Goal: Task Accomplishment & Management: Manage account settings

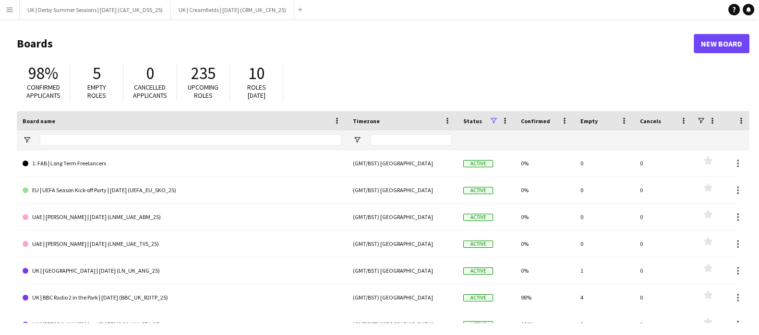
click at [8, 13] on app-icon "Menu" at bounding box center [10, 10] width 8 height 8
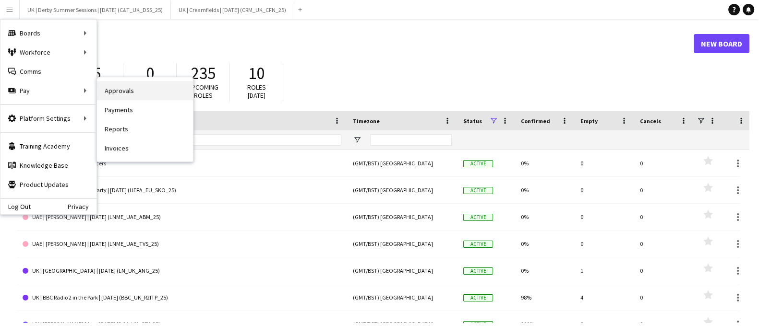
click at [143, 91] on link "Approvals" at bounding box center [145, 90] width 96 height 19
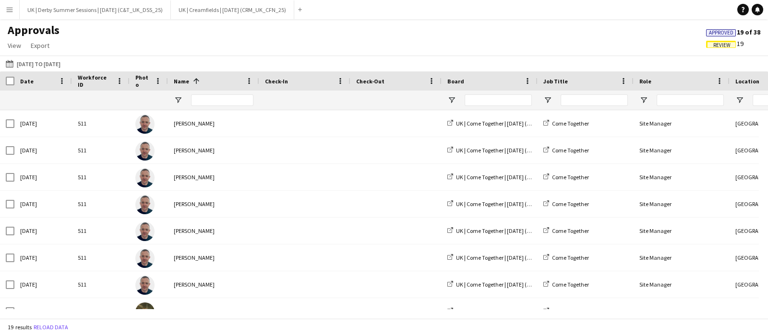
click at [7, 8] on app-icon "Menu" at bounding box center [10, 10] width 8 height 8
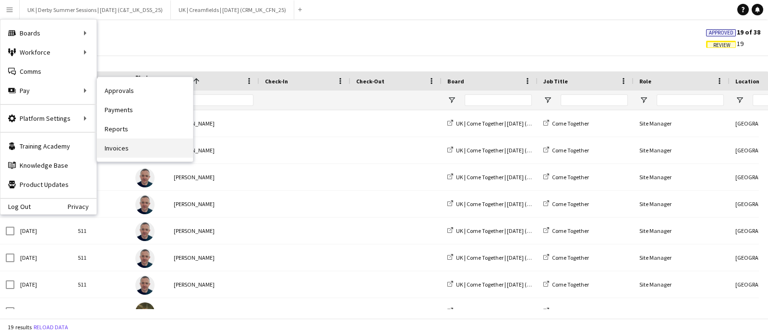
click at [120, 140] on link "Invoices" at bounding box center [145, 148] width 96 height 19
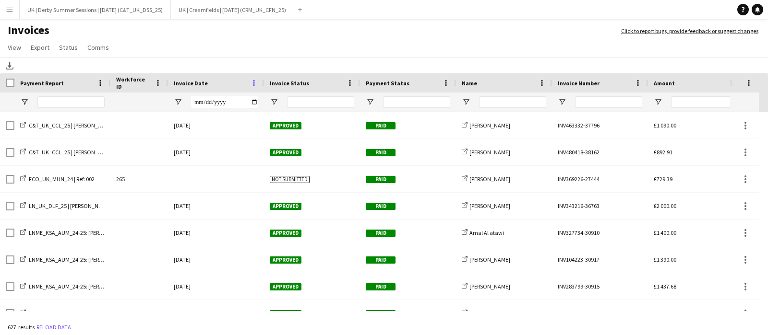
click at [253, 82] on span at bounding box center [254, 83] width 9 height 9
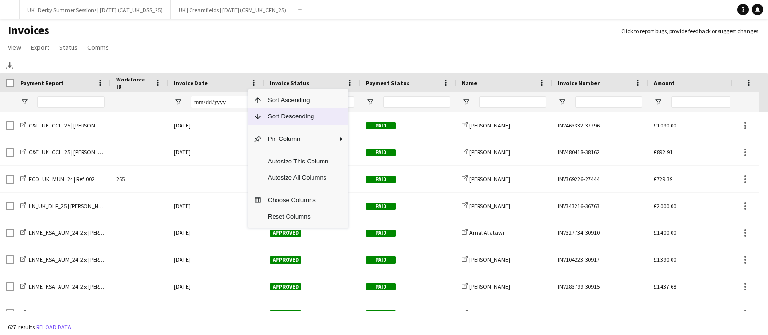
click at [269, 116] on span "Sort Descending" at bounding box center [298, 116] width 72 height 16
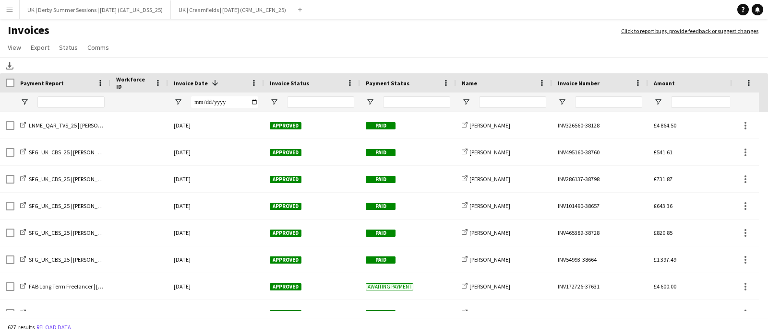
click at [11, 8] on app-icon "Menu" at bounding box center [10, 10] width 8 height 8
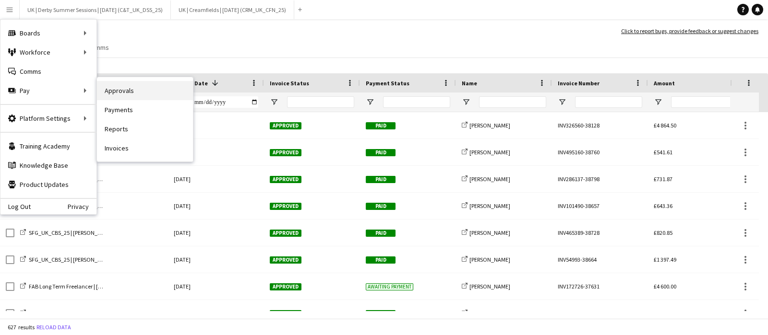
click at [113, 91] on link "Approvals" at bounding box center [145, 90] width 96 height 19
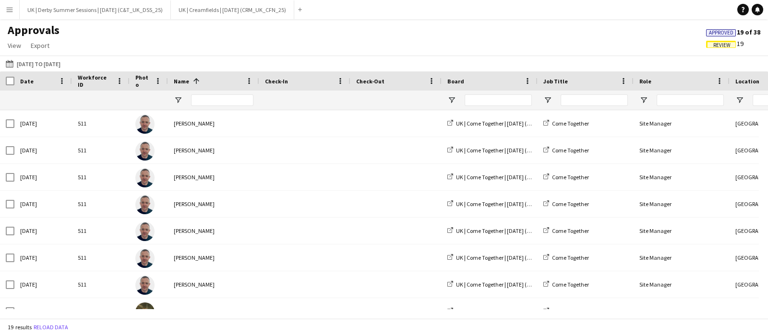
click at [14, 7] on button "Menu" at bounding box center [9, 9] width 19 height 19
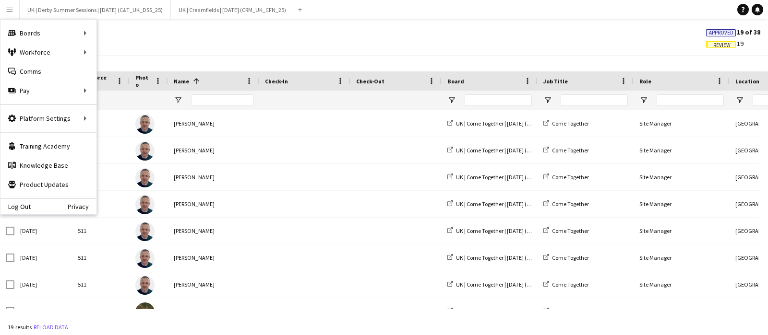
click at [727, 44] on span "Review" at bounding box center [721, 45] width 17 height 6
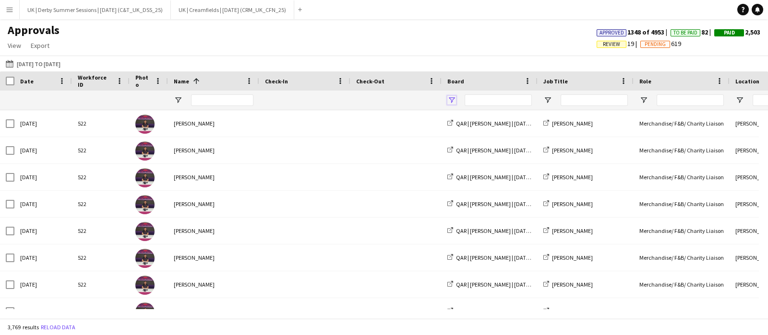
click at [452, 101] on span "Open Filter Menu" at bounding box center [451, 100] width 9 height 9
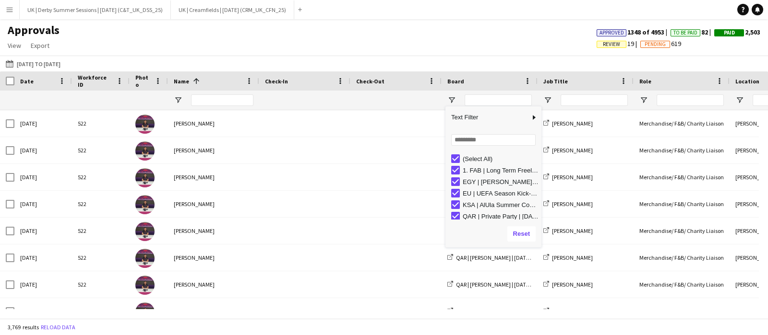
click at [455, 154] on div "(Select All)" at bounding box center [496, 159] width 90 height 12
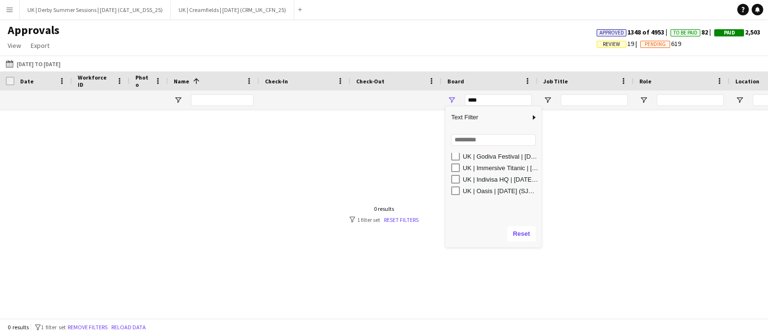
scroll to position [173, 0]
type input "**********"
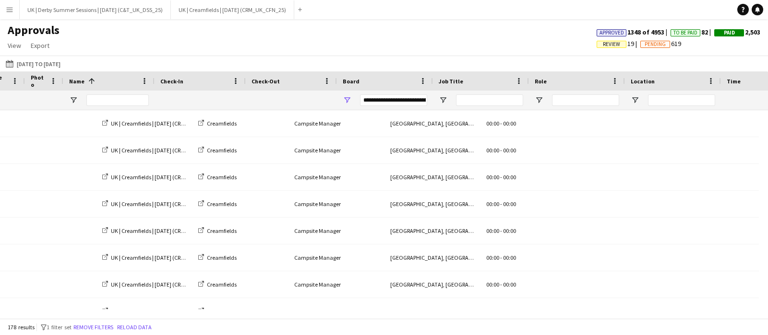
scroll to position [0, 345]
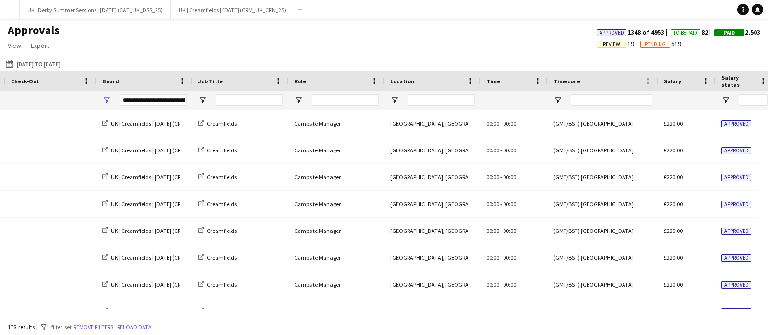
drag, startPoint x: 332, startPoint y: 320, endPoint x: 337, endPoint y: 316, distance: 6.1
click at [333, 320] on div "178 results filter-1 1 filter set Remove filters Reload data" at bounding box center [384, 327] width 768 height 16
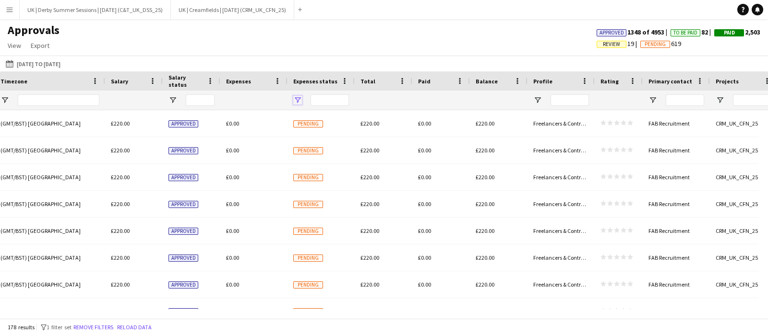
click at [298, 100] on span "Open Filter Menu" at bounding box center [297, 100] width 9 height 9
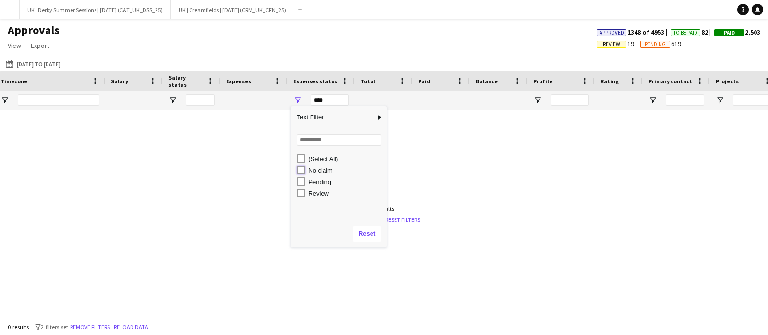
type input "**********"
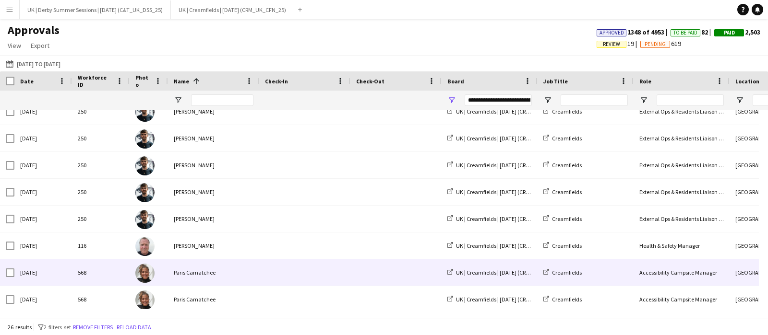
scroll to position [0, 0]
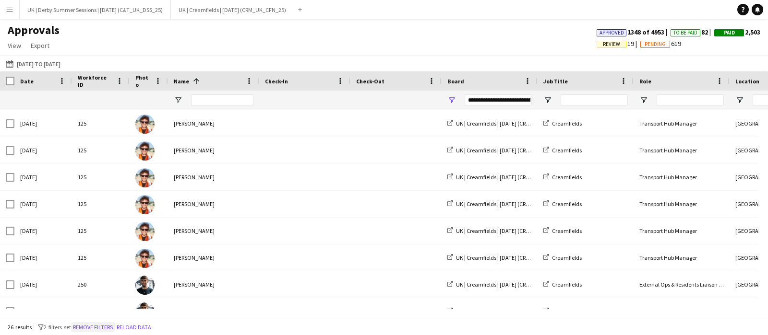
click at [96, 327] on button "Remove filters" at bounding box center [93, 327] width 44 height 11
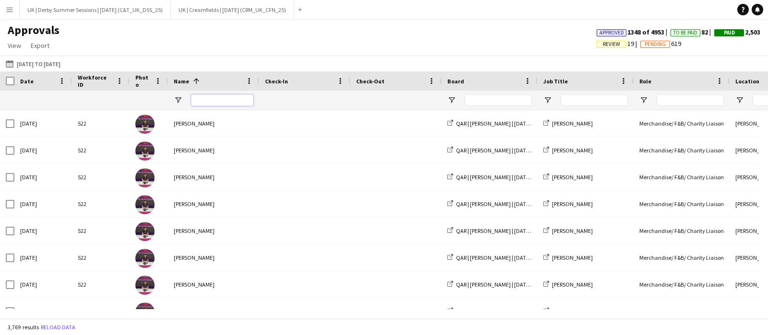
click at [212, 102] on input "Name Filter Input" at bounding box center [222, 101] width 62 height 12
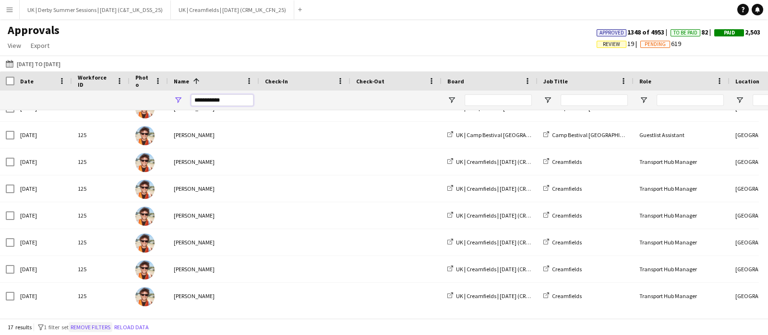
type input "**********"
click at [106, 324] on button "Remove filters" at bounding box center [91, 327] width 44 height 11
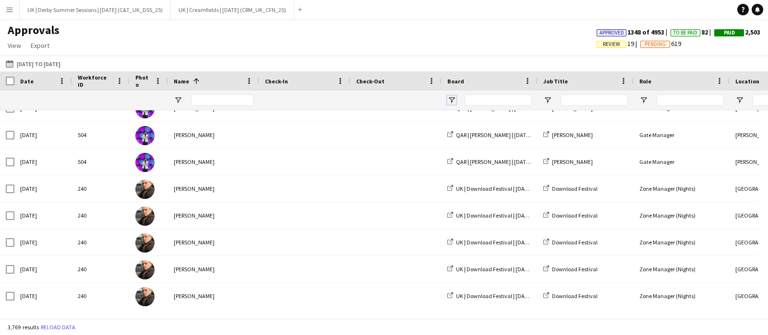
click at [452, 99] on span "Open Filter Menu" at bounding box center [451, 100] width 9 height 9
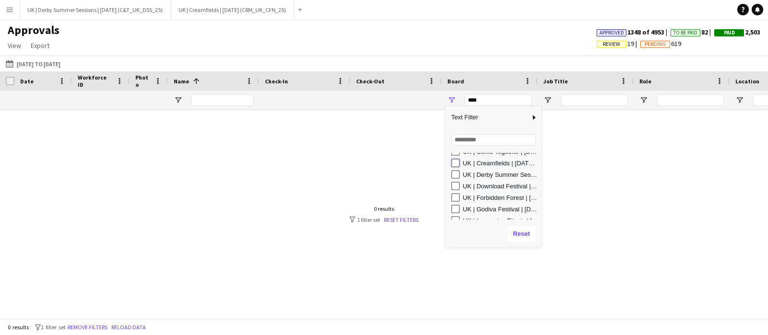
type input "**********"
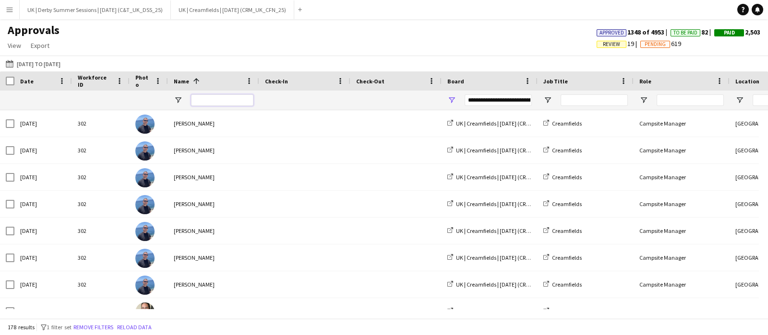
click at [211, 97] on input "Name Filter Input" at bounding box center [222, 101] width 62 height 12
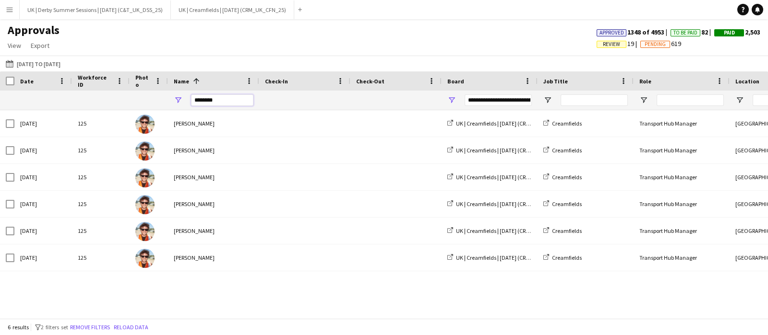
drag, startPoint x: 237, startPoint y: 96, endPoint x: 114, endPoint y: 92, distance: 122.9
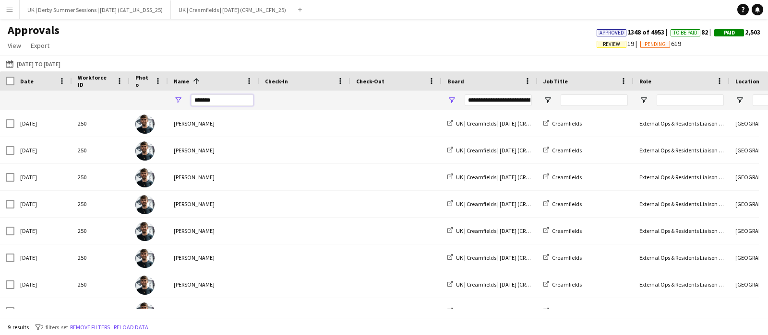
type input "*******"
drag, startPoint x: 299, startPoint y: 310, endPoint x: 334, endPoint y: 310, distance: 35.5
click at [334, 310] on div at bounding box center [379, 314] width 759 height 9
drag, startPoint x: 205, startPoint y: 101, endPoint x: 155, endPoint y: 101, distance: 49.4
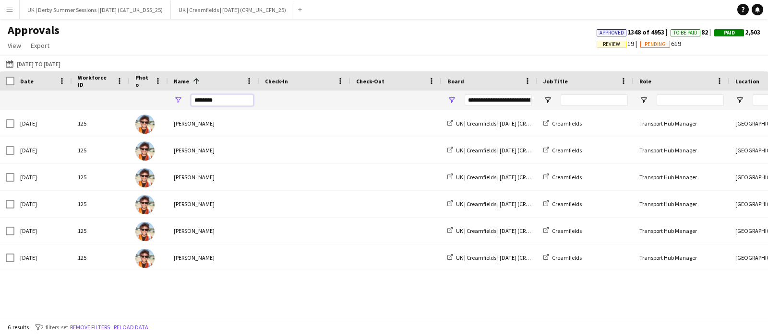
drag, startPoint x: 218, startPoint y: 101, endPoint x: 123, endPoint y: 96, distance: 95.1
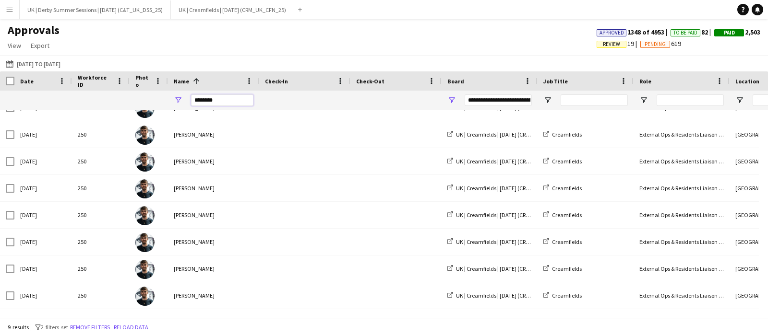
drag, startPoint x: 227, startPoint y: 105, endPoint x: 122, endPoint y: 108, distance: 104.7
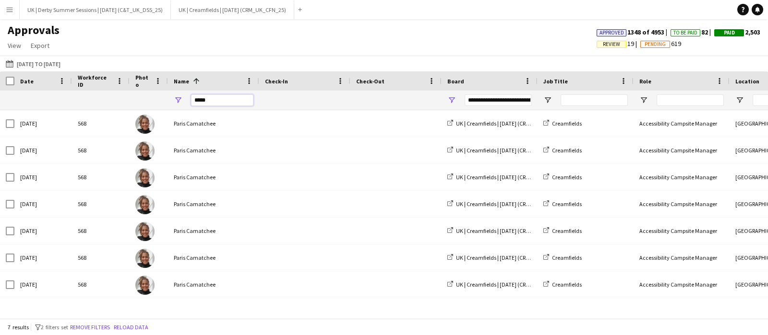
drag, startPoint x: 228, startPoint y: 95, endPoint x: 187, endPoint y: 97, distance: 41.3
click at [187, 97] on div "*****" at bounding box center [213, 100] width 91 height 19
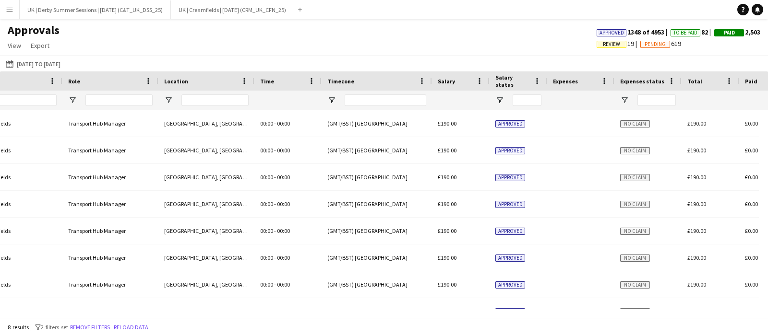
type input "****"
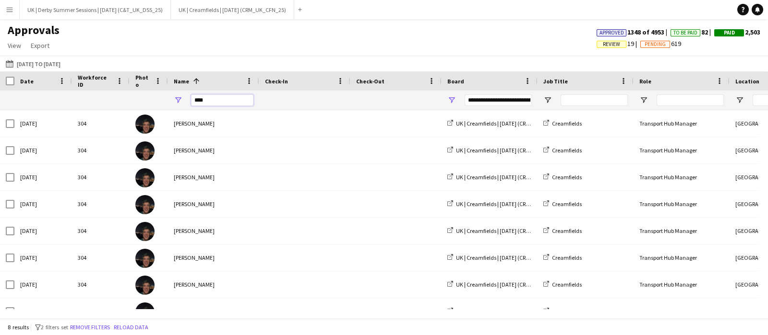
drag, startPoint x: 219, startPoint y: 101, endPoint x: 164, endPoint y: 100, distance: 55.2
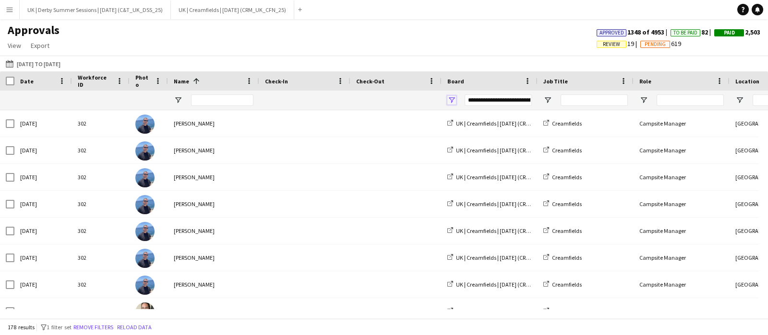
click at [450, 96] on span "Open Filter Menu" at bounding box center [451, 100] width 9 height 9
click at [101, 326] on button "Remove filters" at bounding box center [94, 327] width 44 height 11
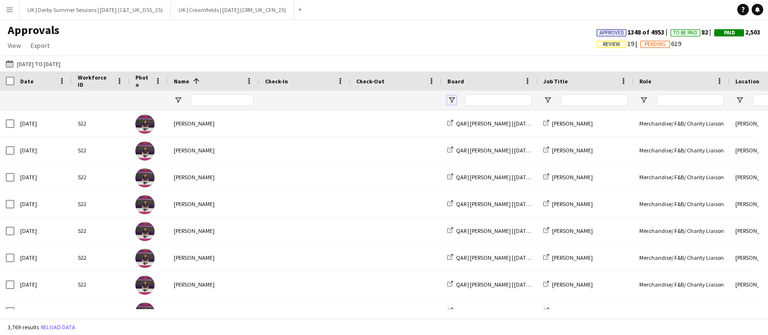
click at [451, 98] on span "Open Filter Menu" at bounding box center [451, 100] width 9 height 9
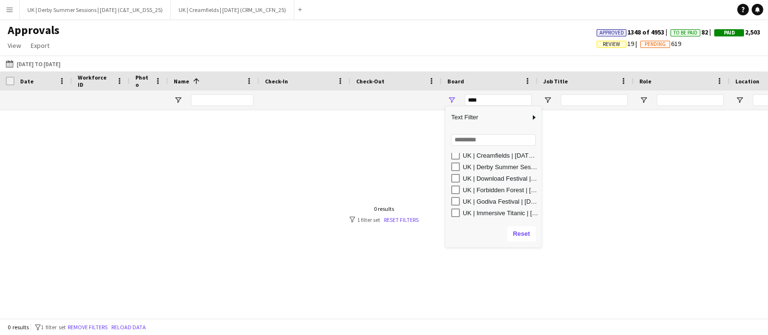
scroll to position [173, 0]
type input "**********"
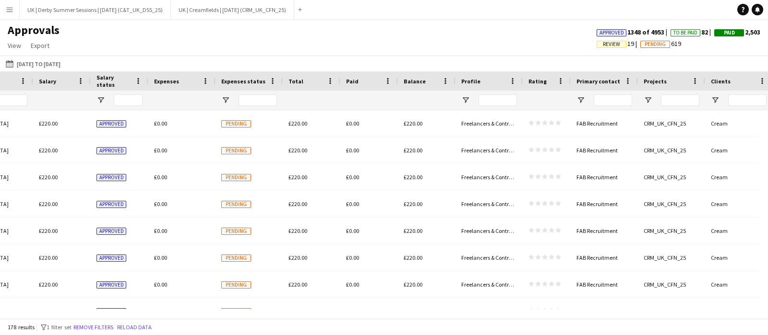
scroll to position [0, 983]
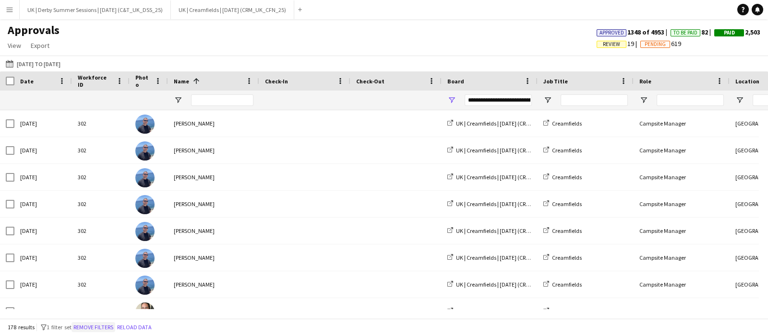
click at [92, 327] on button "Remove filters" at bounding box center [94, 327] width 44 height 11
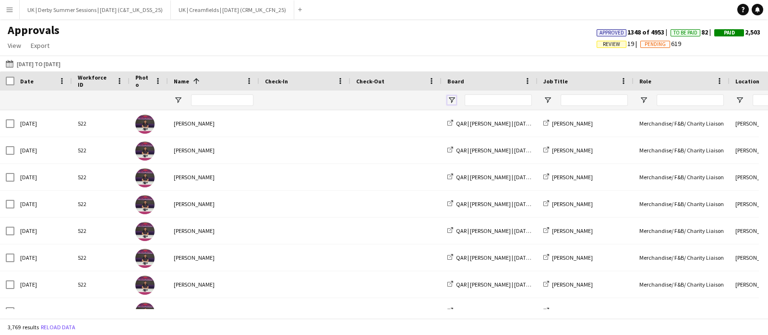
click at [452, 99] on span "Open Filter Menu" at bounding box center [451, 100] width 9 height 9
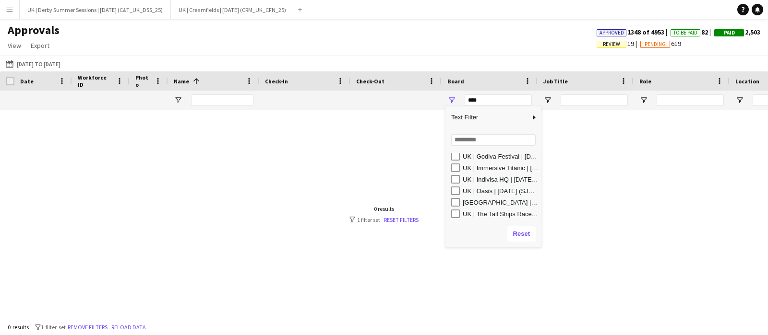
scroll to position [173, 0]
type input "**********"
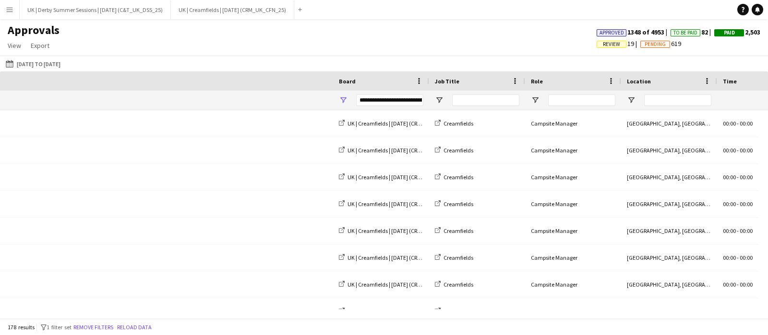
scroll to position [0, 983]
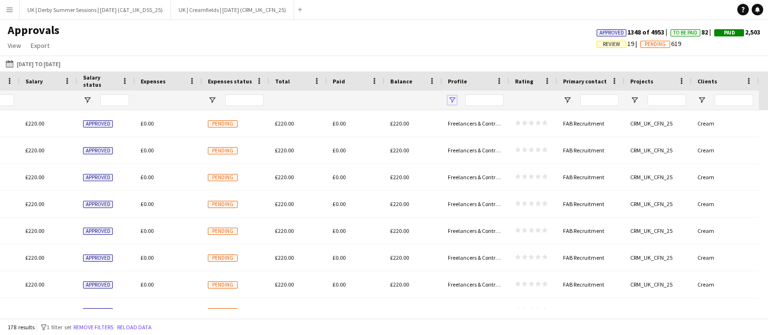
click at [453, 99] on span "Open Filter Menu" at bounding box center [452, 100] width 9 height 9
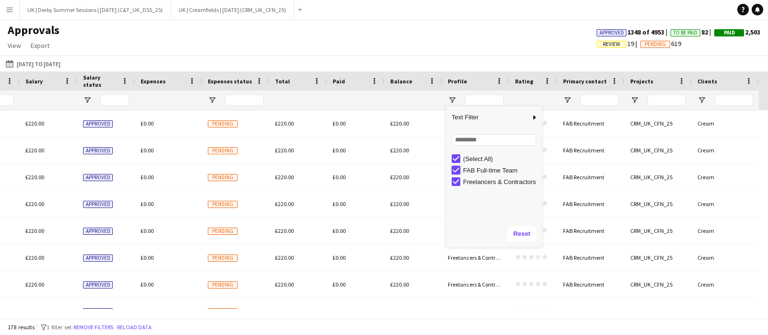
type input "**********"
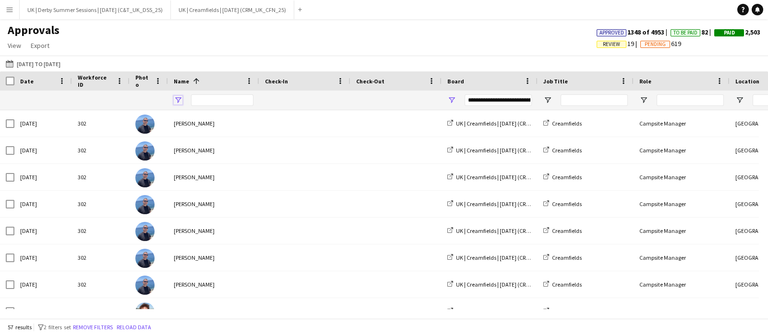
click at [177, 102] on span "Open Filter Menu" at bounding box center [178, 100] width 9 height 9
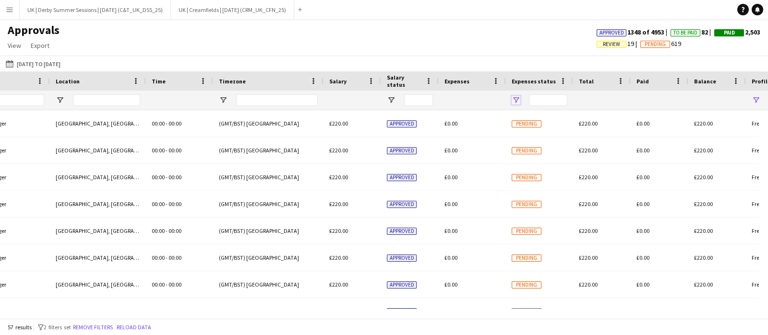
click at [515, 97] on span "Open Filter Menu" at bounding box center [516, 100] width 9 height 9
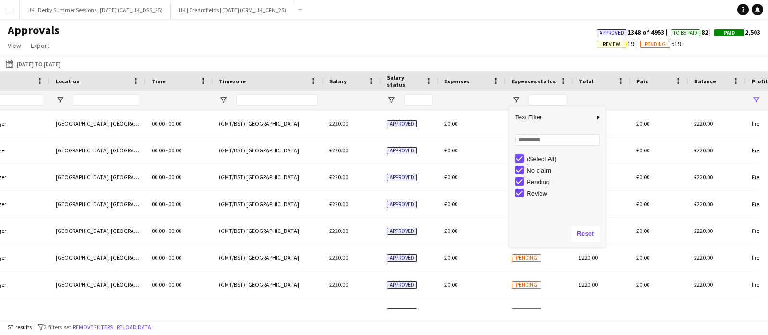
type input "***"
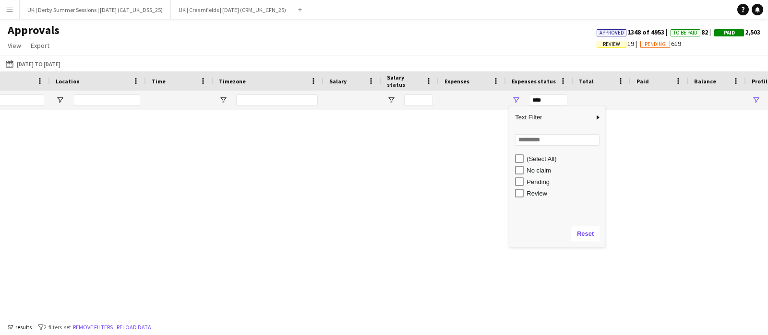
type input "***"
type input "**********"
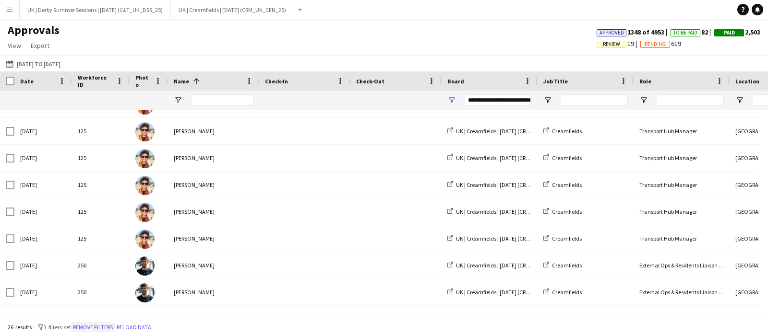
click at [99, 327] on button "Remove filters" at bounding box center [93, 327] width 44 height 11
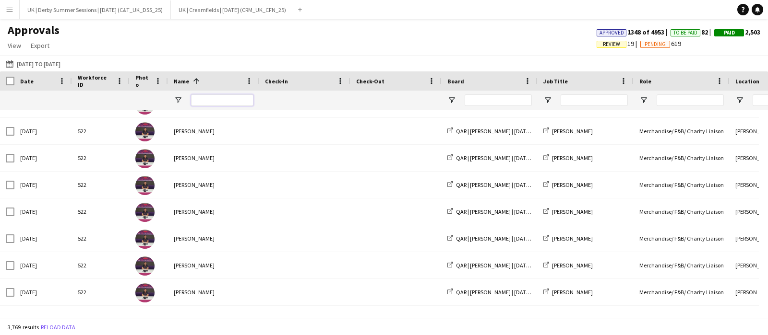
click at [228, 103] on input "Name Filter Input" at bounding box center [222, 101] width 62 height 12
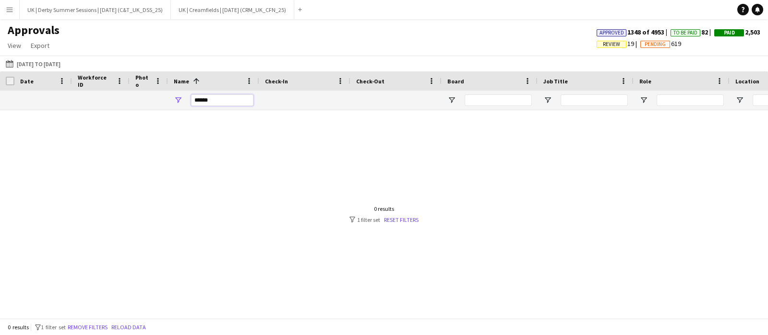
drag, startPoint x: 209, startPoint y: 102, endPoint x: 204, endPoint y: 100, distance: 5.2
click at [204, 100] on input "******" at bounding box center [222, 101] width 62 height 12
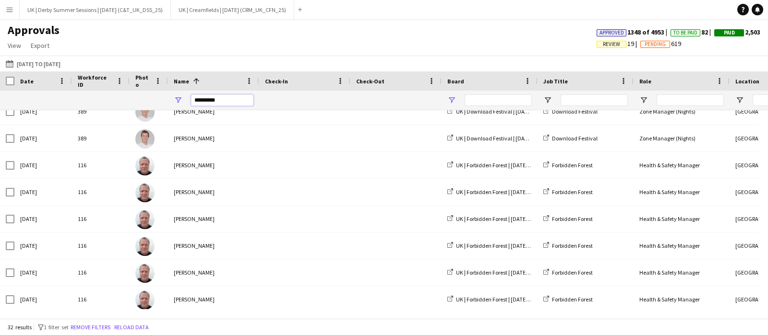
type input "*********"
click at [449, 96] on span "Open Filter Menu" at bounding box center [451, 100] width 9 height 9
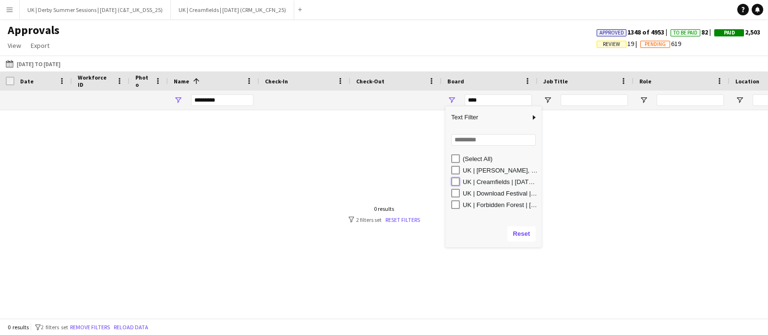
type input "**********"
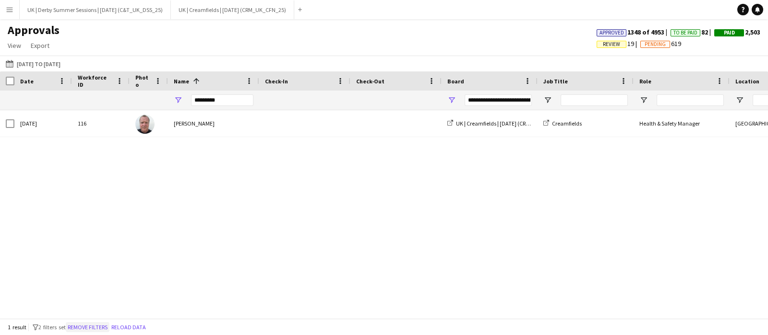
click at [103, 327] on button "Remove filters" at bounding box center [88, 327] width 44 height 11
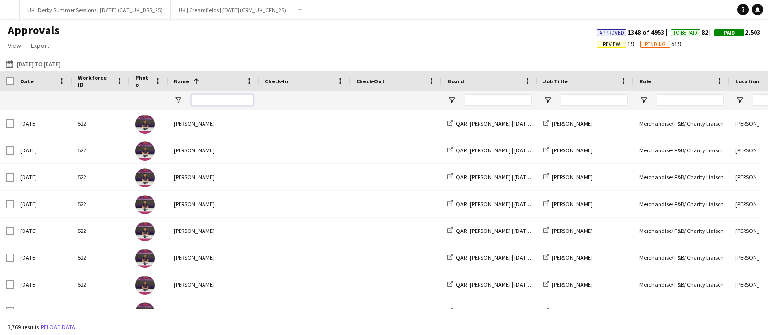
click at [223, 101] on input "Name Filter Input" at bounding box center [222, 101] width 62 height 12
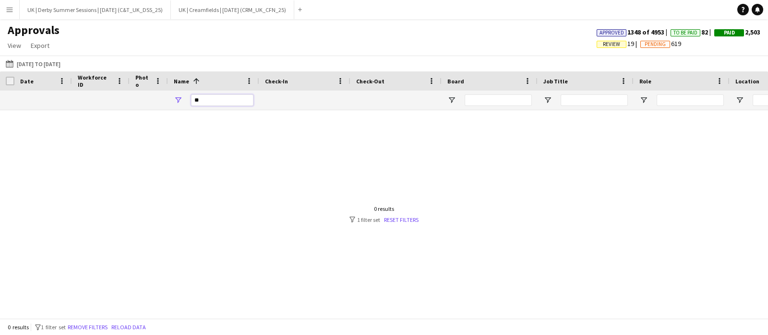
type input "*"
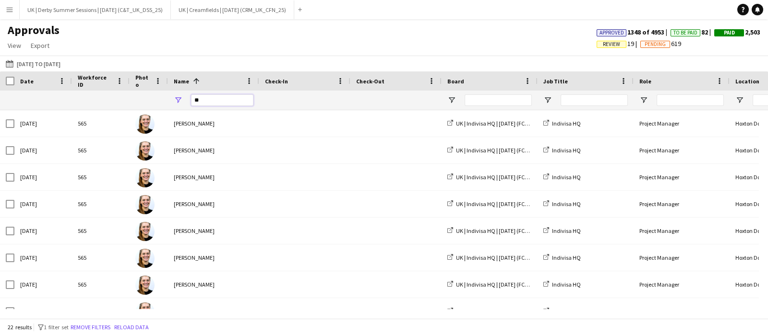
type input "*"
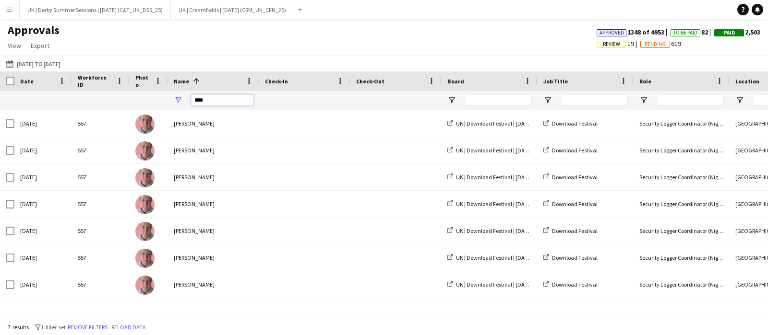
type input "****"
drag, startPoint x: 91, startPoint y: 327, endPoint x: 24, endPoint y: 94, distance: 243.0
click at [91, 328] on button "Remove filters" at bounding box center [88, 327] width 44 height 11
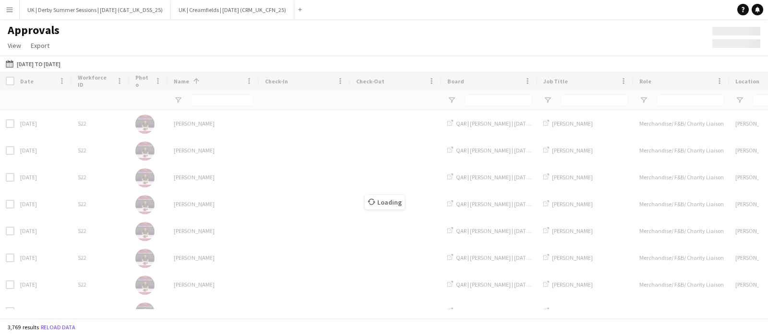
click at [6, 6] on app-icon "Menu" at bounding box center [10, 10] width 8 height 8
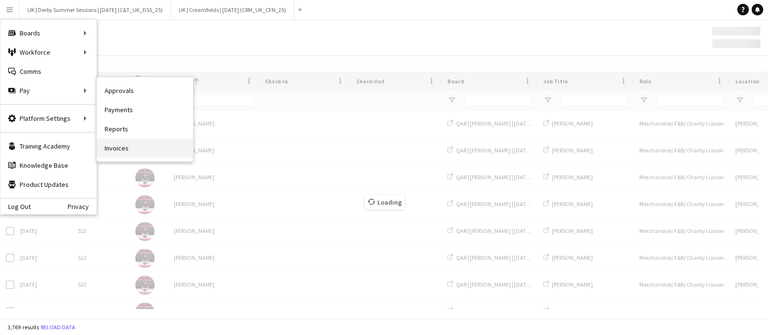
click at [120, 147] on link "Invoices" at bounding box center [145, 148] width 96 height 19
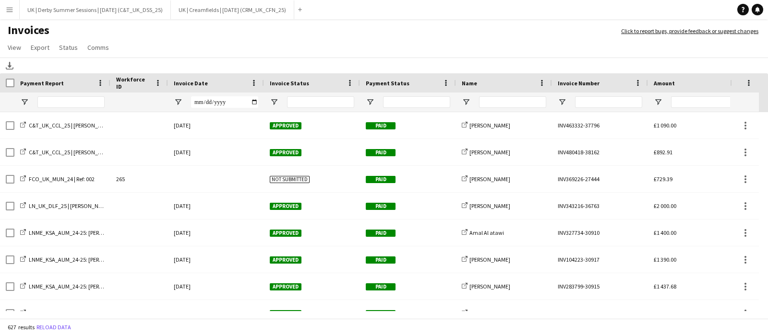
click at [576, 80] on span "Invoice Number" at bounding box center [579, 83] width 42 height 7
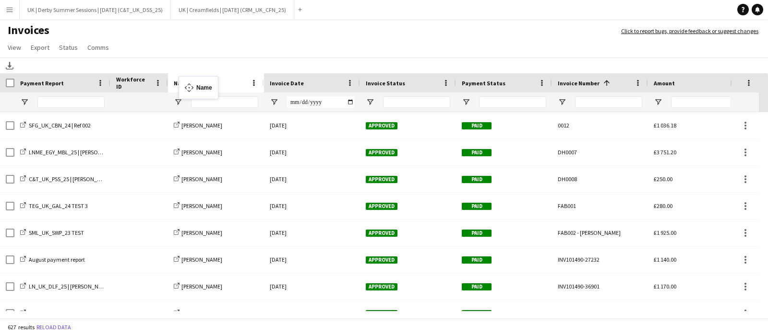
drag, startPoint x: 500, startPoint y: 81, endPoint x: 183, endPoint y: 82, distance: 316.2
click at [203, 94] on div at bounding box center [224, 102] width 67 height 19
click at [241, 95] on div at bounding box center [224, 102] width 67 height 19
click at [234, 102] on input "Name Filter Input" at bounding box center [224, 102] width 67 height 12
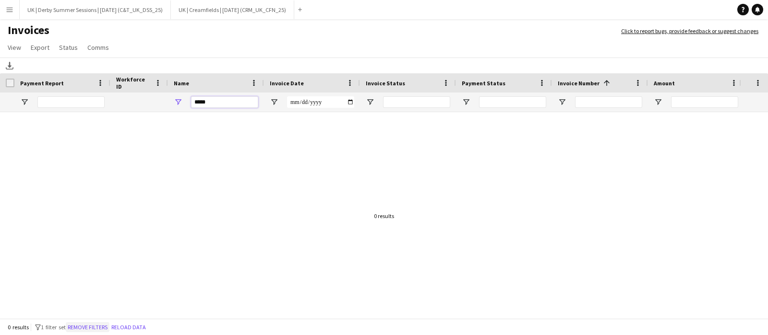
type input "*****"
click at [100, 325] on button "Remove filters" at bounding box center [88, 327] width 44 height 11
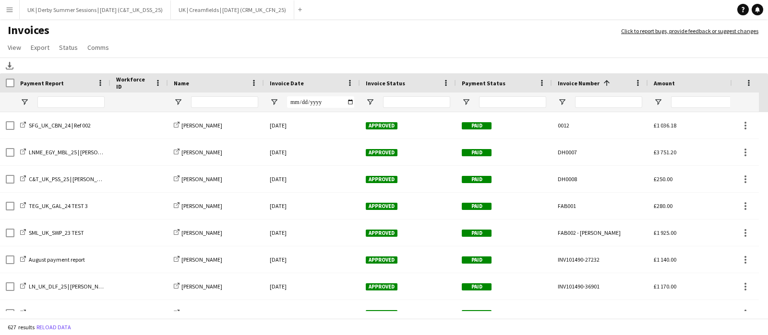
click at [0, 2] on button "Menu" at bounding box center [9, 9] width 19 height 19
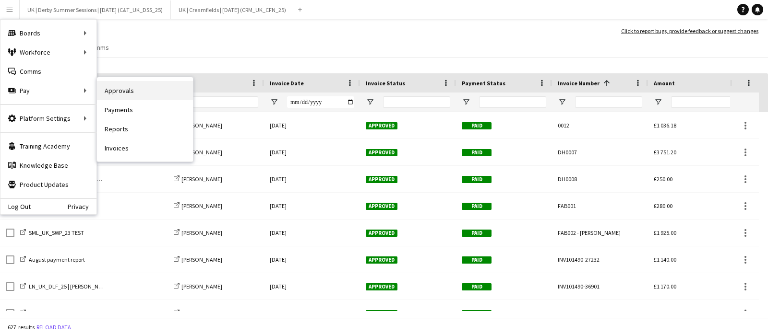
click at [122, 92] on link "Approvals" at bounding box center [145, 90] width 96 height 19
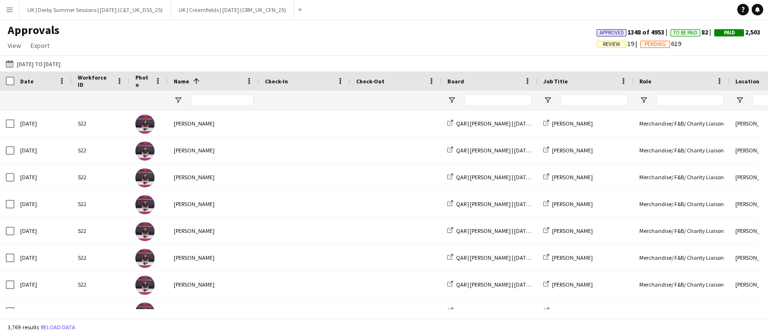
click at [609, 45] on span "Review" at bounding box center [611, 44] width 17 height 6
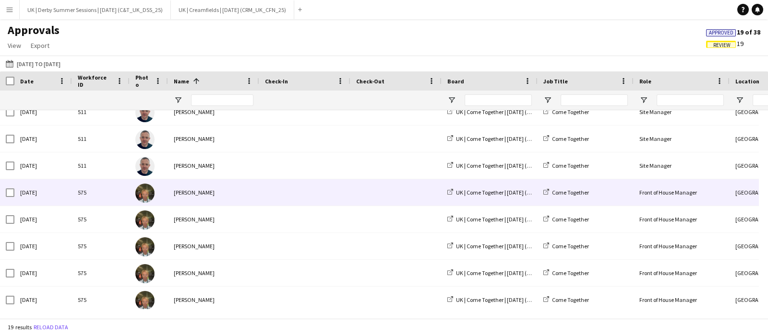
scroll to position [119, 0]
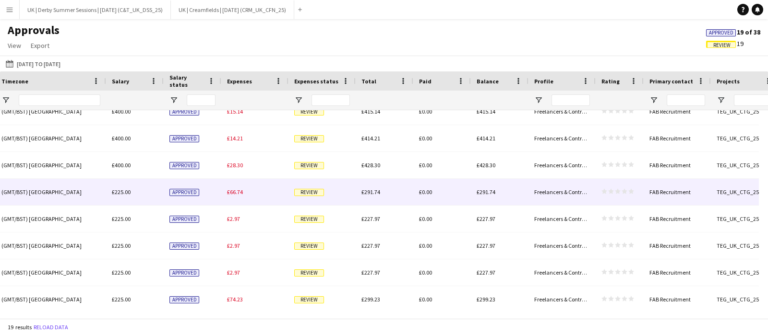
click at [235, 195] on span "£66.74" at bounding box center [235, 192] width 16 height 7
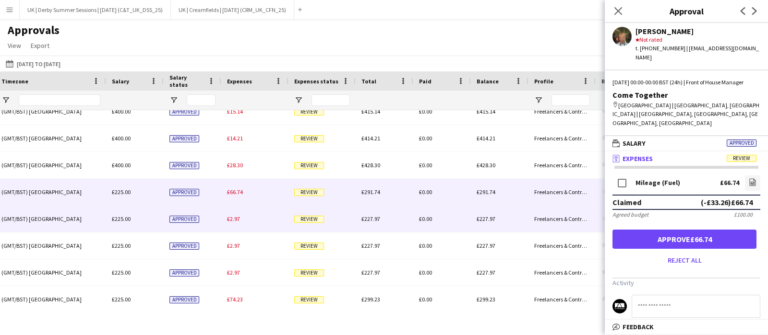
click at [232, 218] on span "£2.97" at bounding box center [233, 218] width 13 height 7
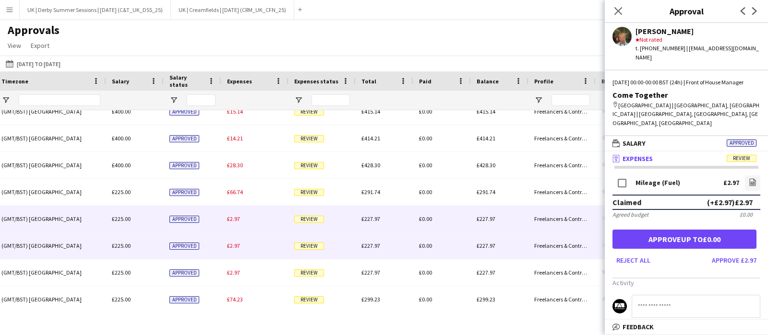
click at [232, 242] on span "£2.97" at bounding box center [233, 245] width 13 height 7
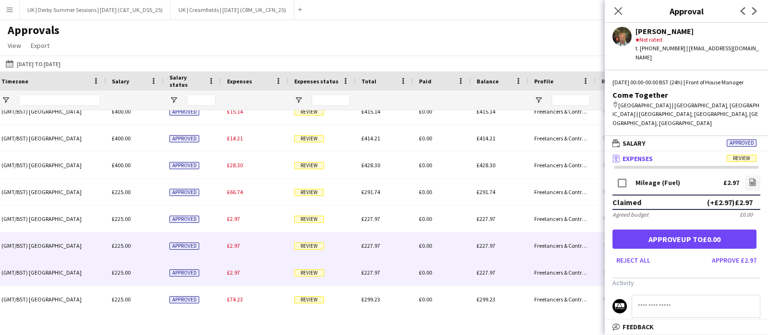
click at [234, 272] on span "£2.97" at bounding box center [233, 272] width 13 height 7
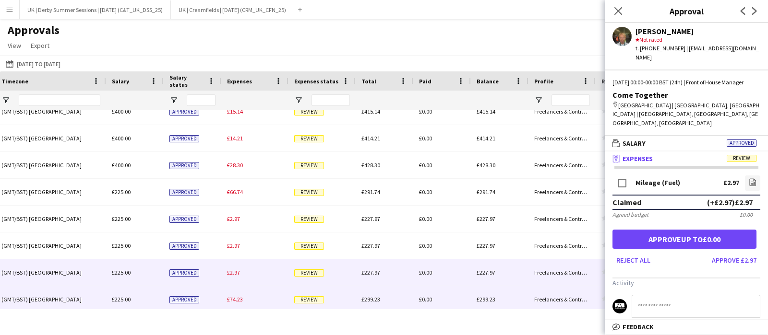
click at [237, 299] on span "£74.23" at bounding box center [235, 299] width 16 height 7
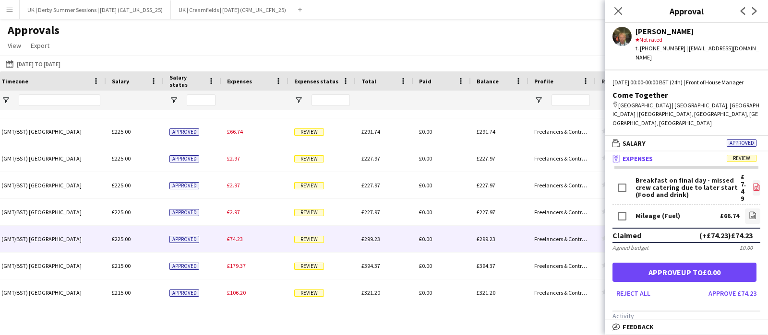
click at [752, 183] on icon "file-image" at bounding box center [756, 187] width 8 height 8
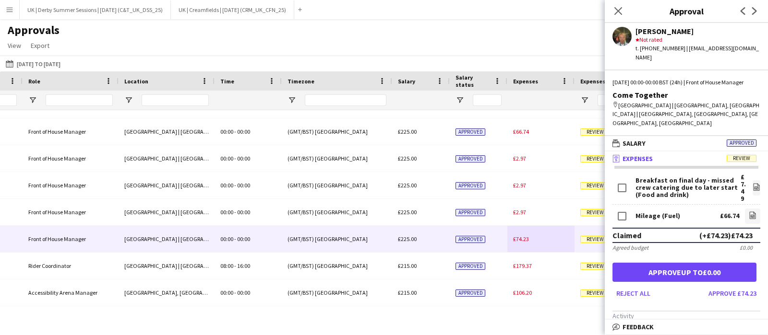
scroll to position [0, 618]
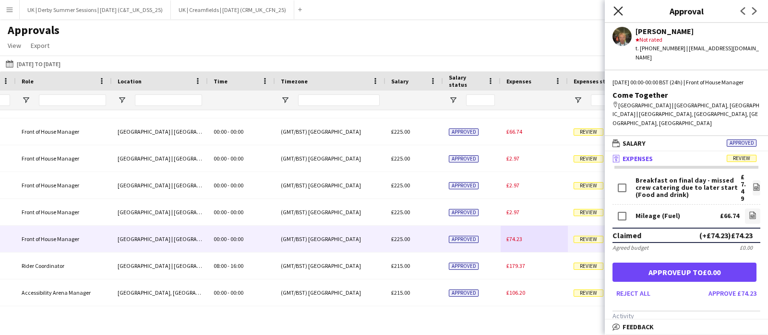
click at [615, 12] on icon "Close pop-in" at bounding box center [617, 10] width 9 height 9
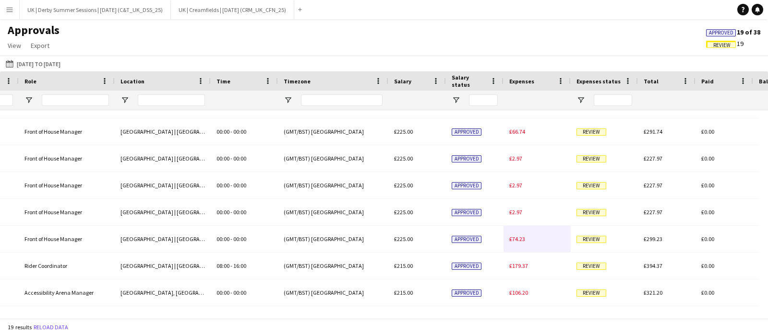
scroll to position [0, 353]
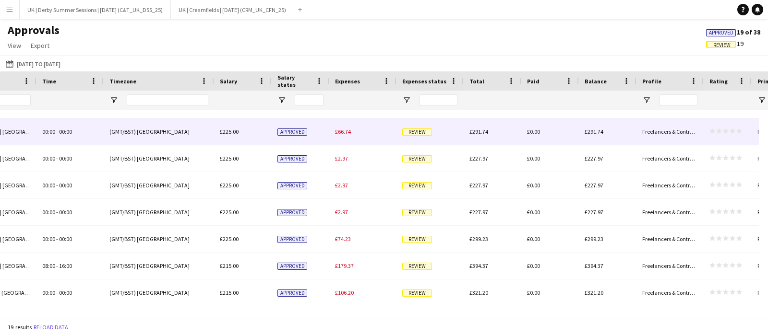
click at [347, 130] on span "£66.74" at bounding box center [343, 131] width 16 height 7
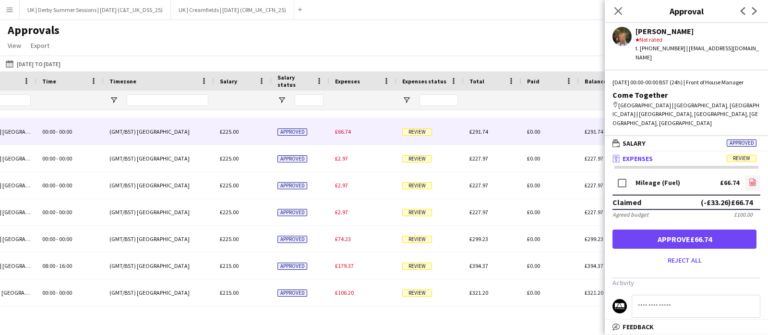
click at [749, 179] on icon "file-image" at bounding box center [753, 183] width 8 height 8
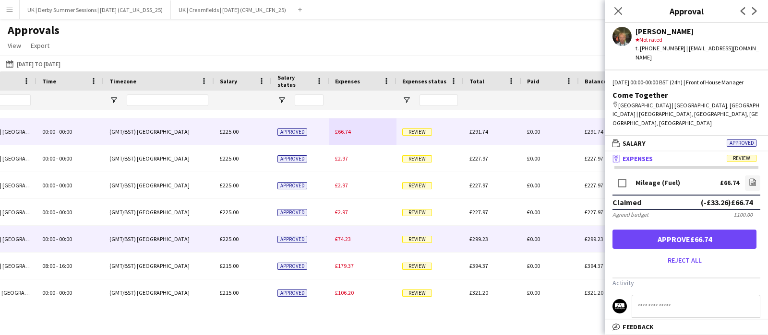
click at [346, 237] on span "£74.23" at bounding box center [343, 239] width 16 height 7
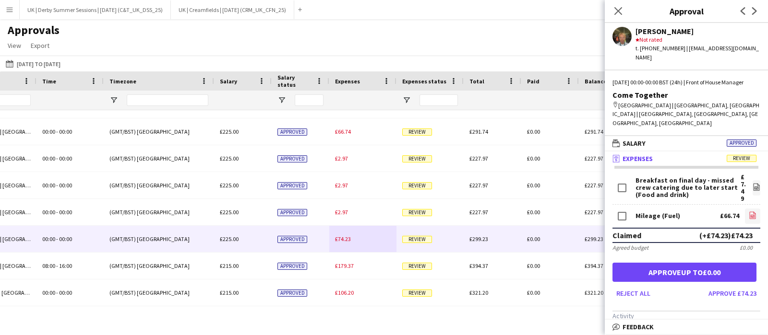
click at [745, 209] on link "file-image" at bounding box center [752, 216] width 15 height 15
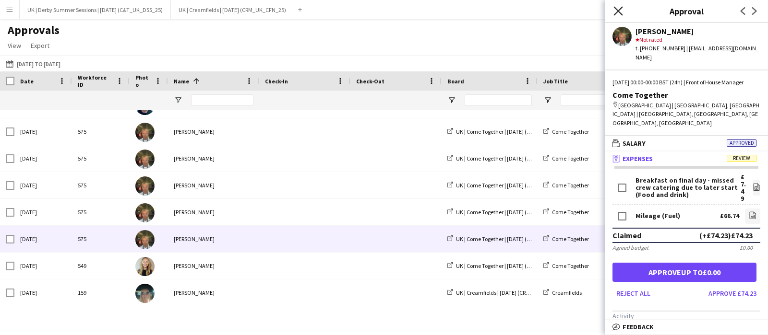
click at [620, 10] on icon at bounding box center [617, 10] width 9 height 9
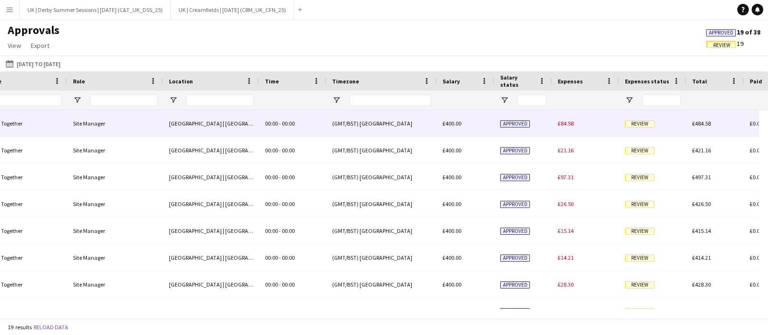
click at [562, 125] on span "£84.58" at bounding box center [566, 123] width 16 height 7
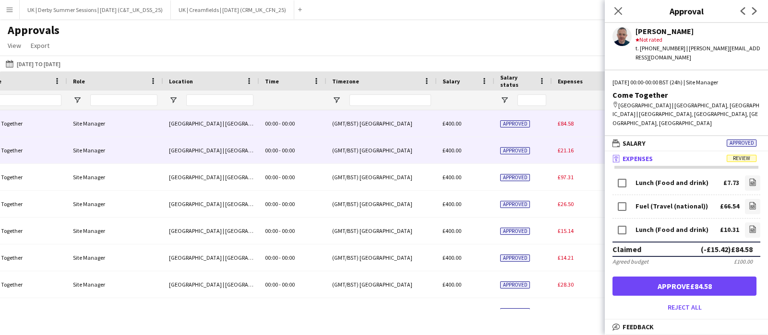
click at [565, 143] on div "£21.16" at bounding box center [585, 150] width 67 height 26
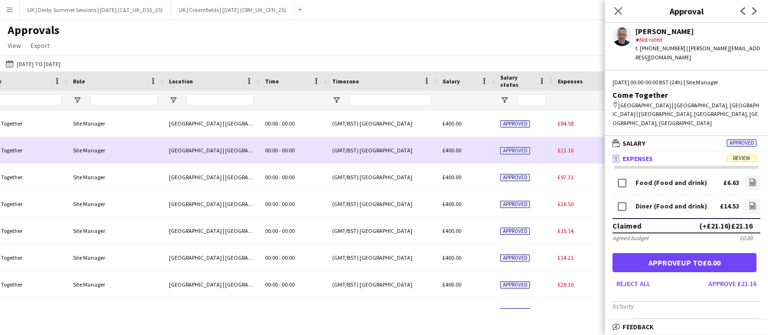
click at [566, 159] on div "£21.16" at bounding box center [585, 150] width 67 height 26
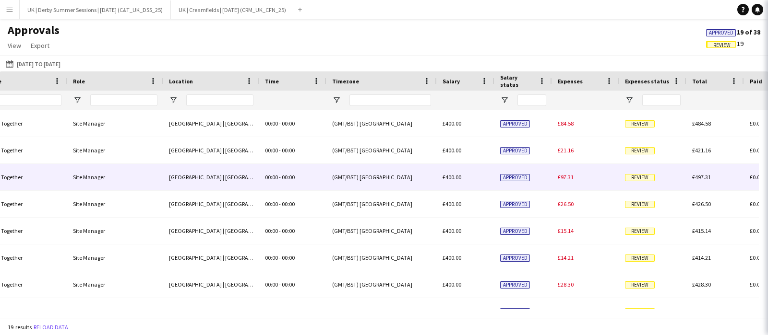
click at [566, 173] on div "£97.31" at bounding box center [585, 177] width 67 height 26
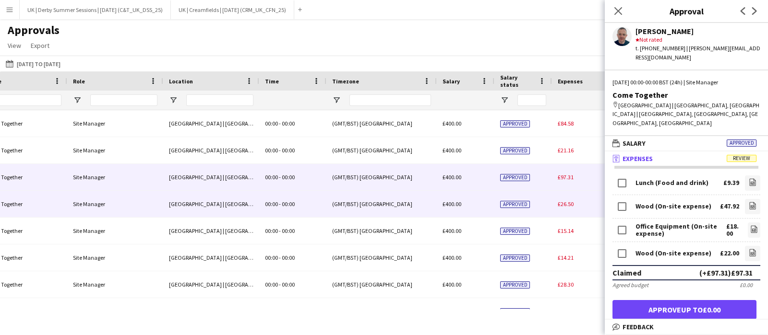
click at [565, 202] on span "£26.50" at bounding box center [566, 204] width 16 height 7
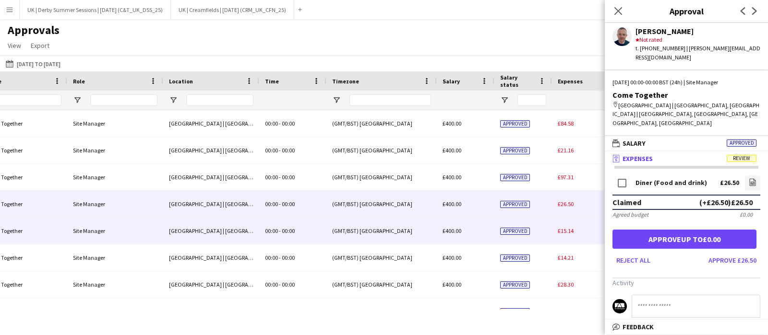
click at [563, 230] on span "£15.14" at bounding box center [566, 230] width 16 height 7
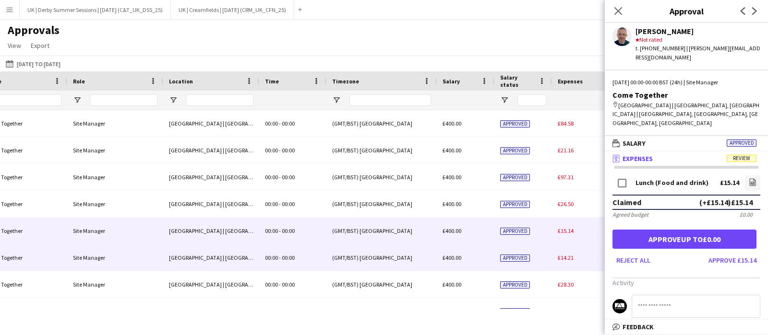
click at [564, 258] on span "£14.21" at bounding box center [566, 257] width 16 height 7
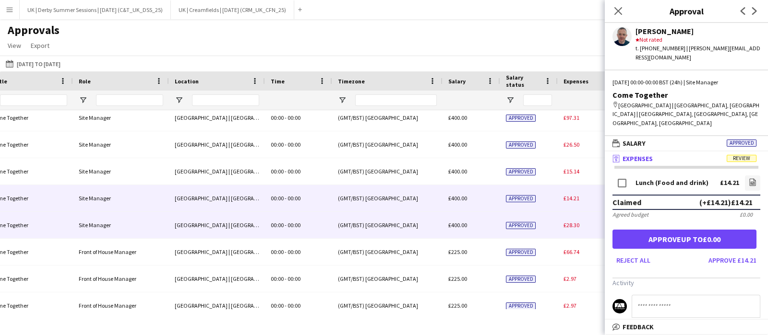
click at [580, 223] on div "£28.30" at bounding box center [591, 225] width 67 height 26
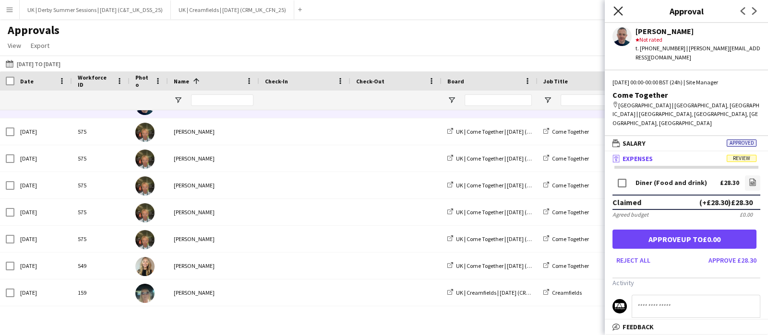
click at [619, 7] on icon "Close pop-in" at bounding box center [617, 10] width 9 height 9
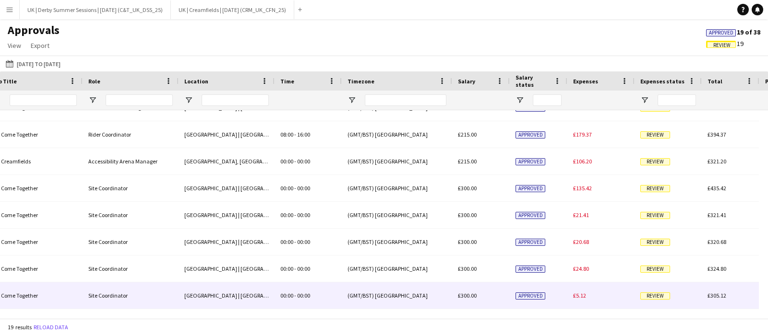
click at [574, 297] on span "£5.12" at bounding box center [579, 295] width 13 height 7
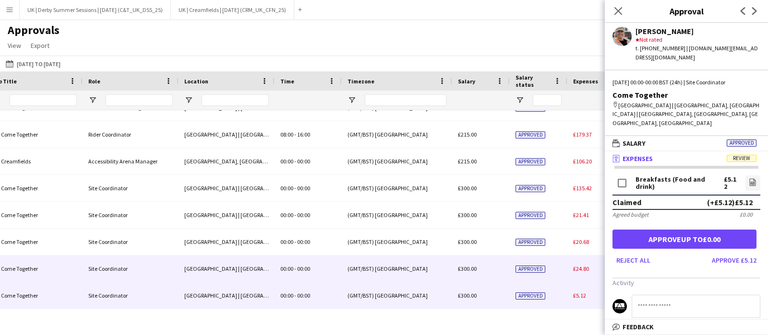
click at [576, 267] on span "£24.80" at bounding box center [581, 268] width 16 height 7
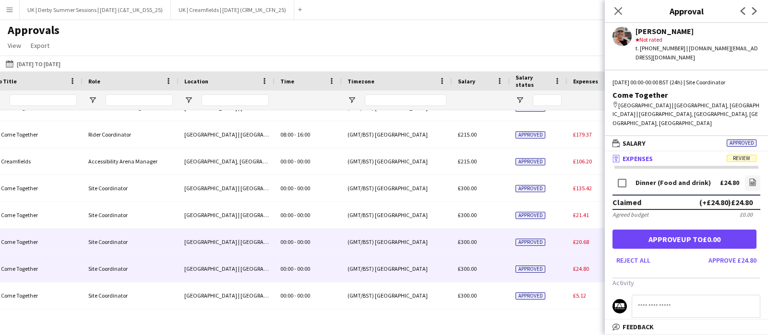
click at [579, 243] on span "£20.68" at bounding box center [581, 242] width 16 height 7
click at [582, 274] on div "£24.80" at bounding box center [600, 269] width 67 height 26
click at [581, 249] on div "£20.68" at bounding box center [600, 242] width 67 height 26
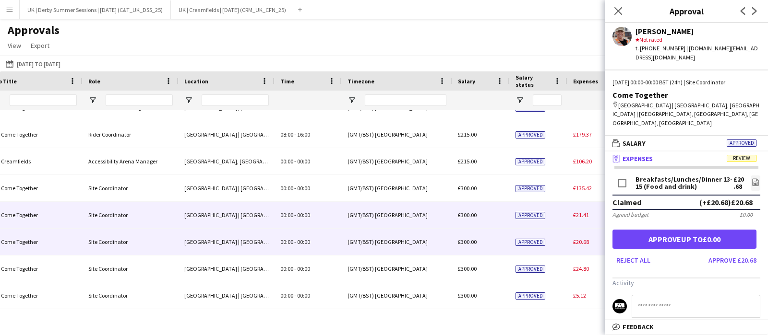
click at [585, 215] on span "£21.41" at bounding box center [581, 215] width 16 height 7
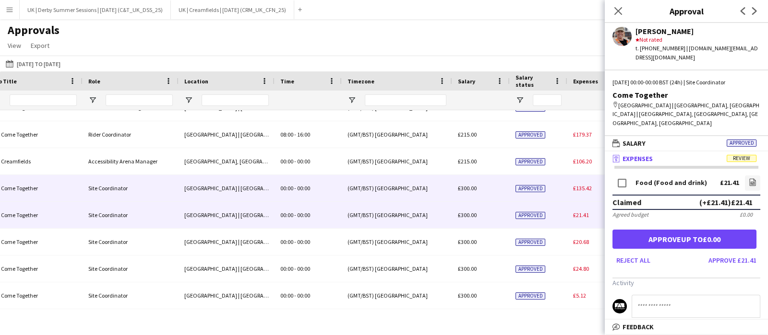
click at [586, 195] on div "£135.42" at bounding box center [600, 188] width 67 height 26
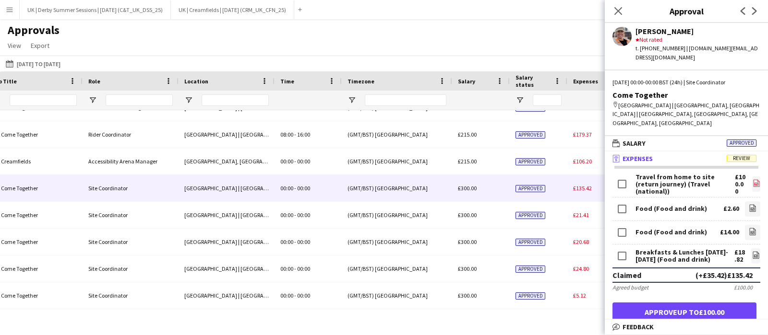
click at [752, 179] on icon "file-image" at bounding box center [756, 183] width 8 height 8
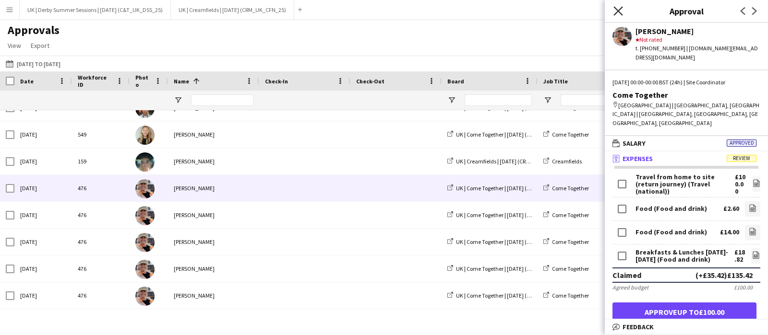
click at [621, 12] on icon "Close pop-in" at bounding box center [617, 10] width 9 height 9
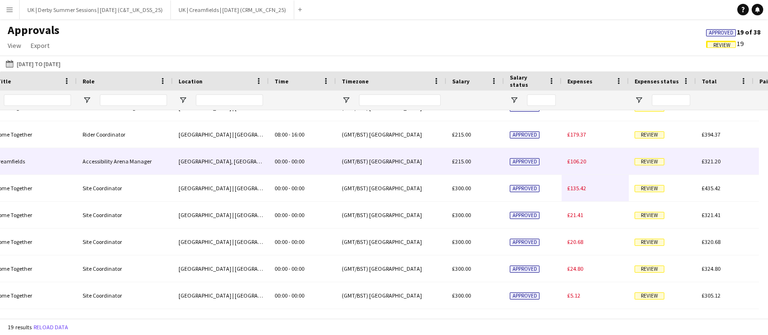
click at [582, 163] on span "£106.20" at bounding box center [576, 161] width 19 height 7
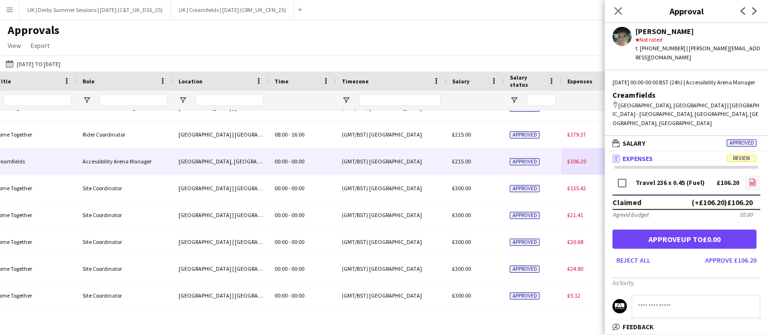
click at [749, 179] on icon "file-image" at bounding box center [753, 183] width 8 height 8
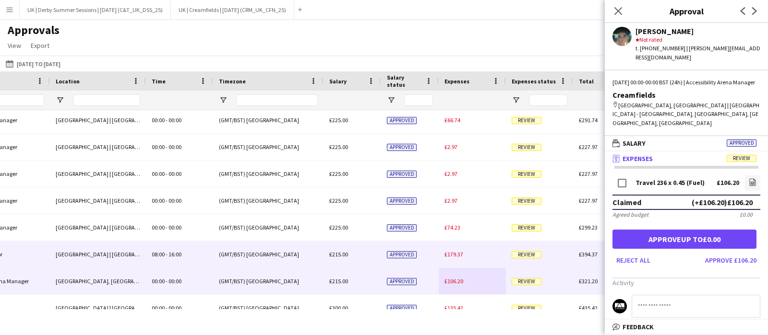
click at [450, 256] on span "£179.37" at bounding box center [453, 254] width 19 height 7
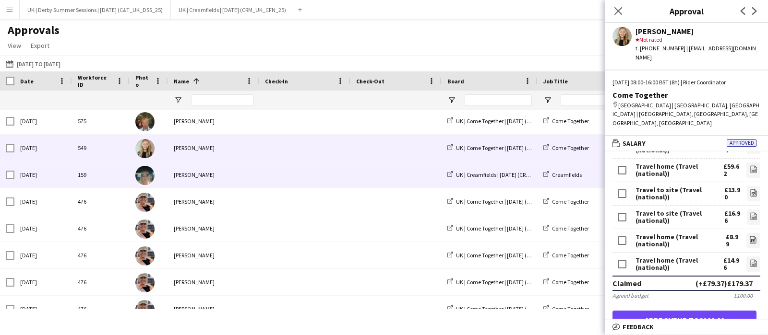
scroll to position [311, 0]
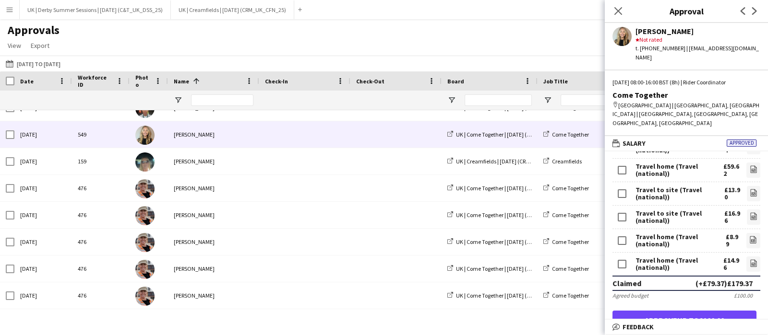
click at [612, 8] on div "Close pop-in" at bounding box center [618, 11] width 27 height 22
click at [617, 7] on icon "Close pop-in" at bounding box center [617, 10] width 9 height 9
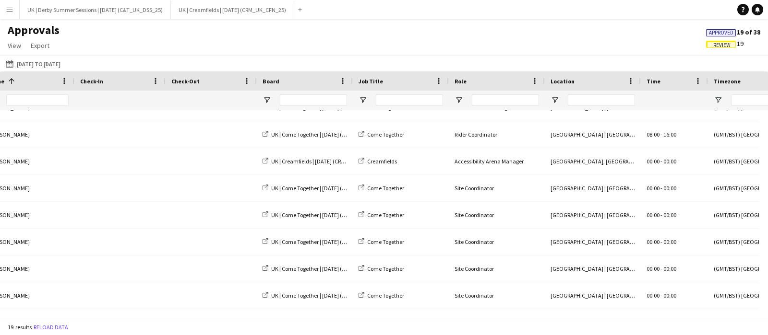
scroll to position [0, 554]
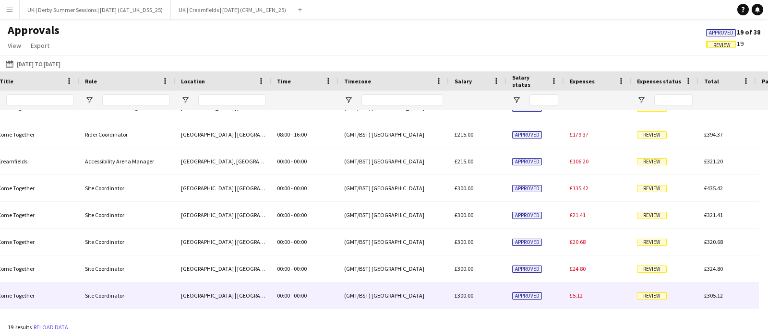
click at [572, 296] on span "£5.12" at bounding box center [576, 295] width 13 height 7
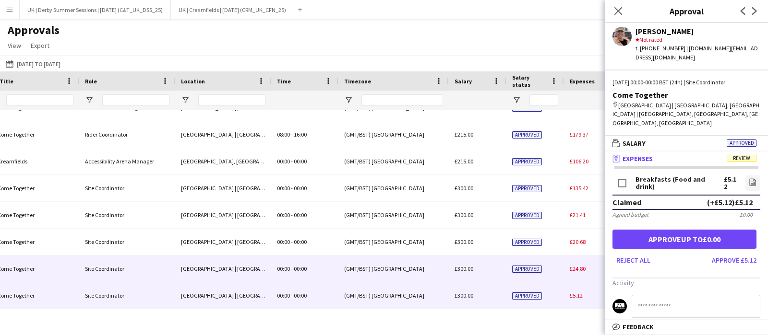
click at [579, 271] on span "£24.80" at bounding box center [578, 268] width 16 height 7
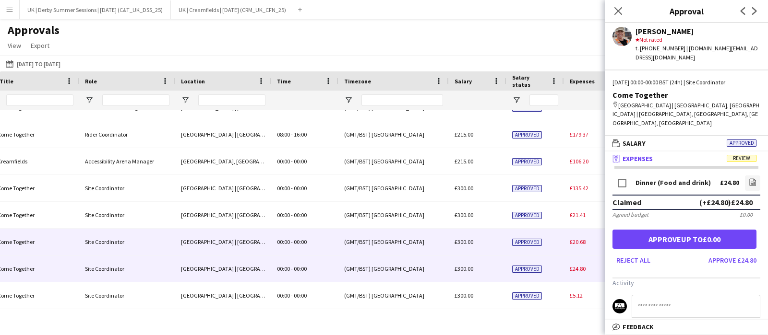
click at [579, 251] on div "£20.68" at bounding box center [597, 242] width 67 height 26
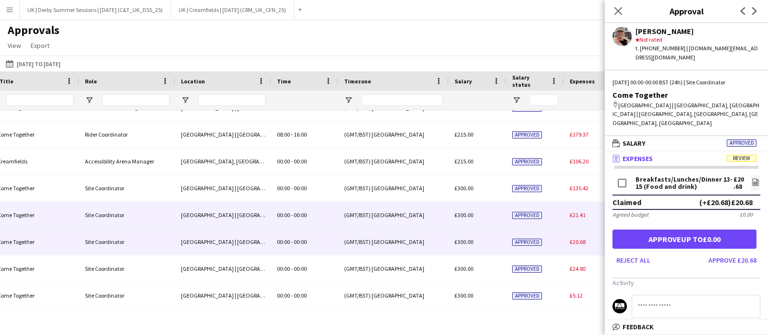
click at [585, 213] on span "£21.41" at bounding box center [578, 215] width 16 height 7
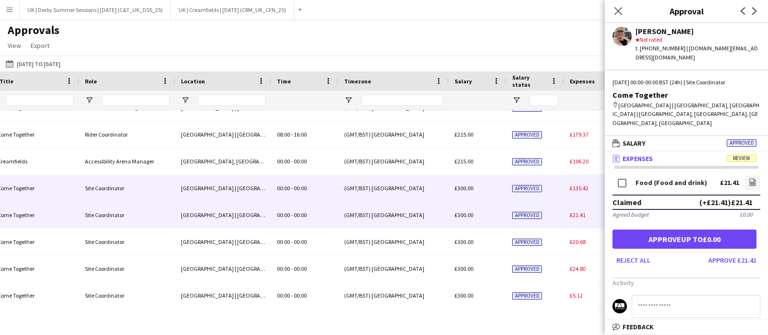
click at [582, 190] on span "£135.42" at bounding box center [579, 188] width 19 height 7
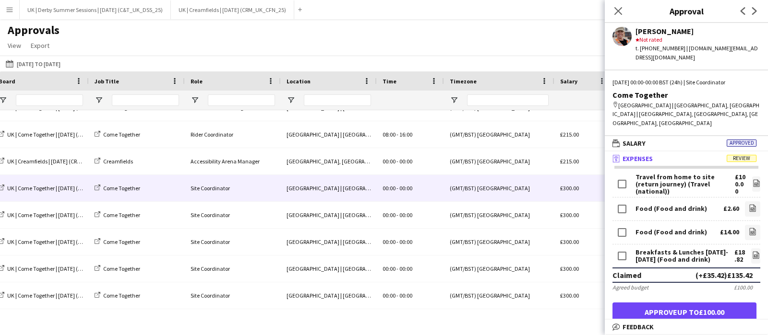
scroll to position [0, 0]
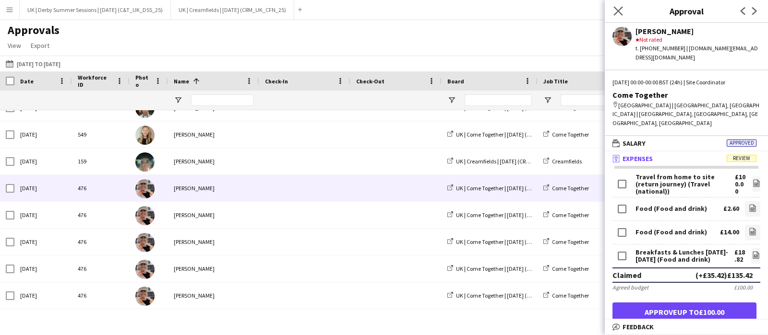
click at [619, 16] on app-icon "Close pop-in" at bounding box center [618, 11] width 14 height 14
